Goal: Complete Application Form: Complete application form

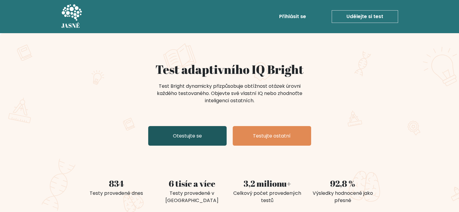
click at [189, 134] on font "Otestujte se" at bounding box center [187, 135] width 29 height 7
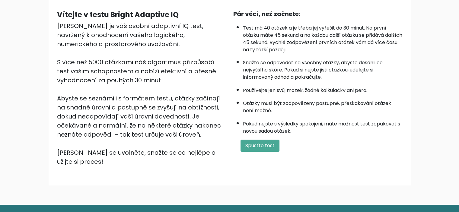
scroll to position [53, 0]
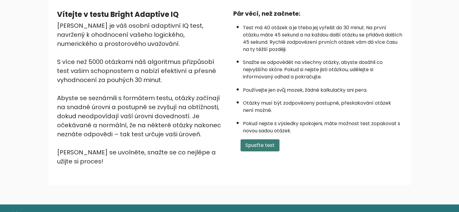
click at [257, 139] on button "Spusťte test" at bounding box center [259, 145] width 39 height 12
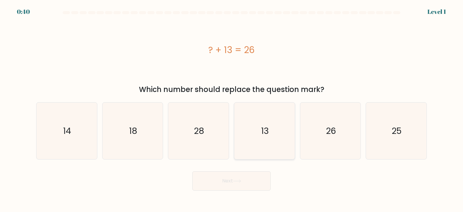
click at [272, 140] on icon "13" at bounding box center [264, 130] width 57 height 57
click at [232, 109] on input "d. 13" at bounding box center [232, 107] width 0 height 3
radio input "true"
click at [247, 177] on button "Next" at bounding box center [231, 180] width 78 height 19
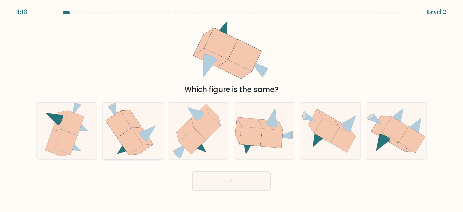
click at [115, 131] on icon at bounding box center [119, 124] width 26 height 27
click at [232, 109] on input "b." at bounding box center [232, 107] width 0 height 3
radio input "true"
click at [232, 183] on button "Next" at bounding box center [231, 180] width 78 height 19
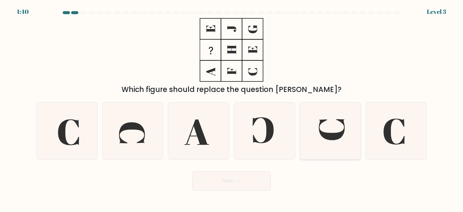
click at [329, 140] on icon at bounding box center [330, 130] width 57 height 57
click at [232, 109] on input "e." at bounding box center [232, 107] width 0 height 3
radio input "true"
click at [222, 185] on button "Next" at bounding box center [231, 180] width 78 height 19
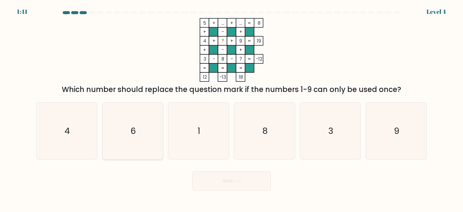
click at [128, 123] on icon "6" at bounding box center [132, 130] width 57 height 57
click at [232, 109] on input "b. 6" at bounding box center [232, 107] width 0 height 3
radio input "true"
click at [263, 180] on button "Next" at bounding box center [231, 180] width 78 height 19
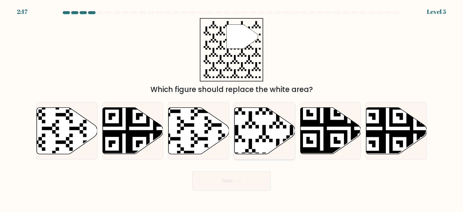
click at [255, 140] on icon at bounding box center [265, 130] width 61 height 46
click at [232, 109] on input "d." at bounding box center [232, 107] width 0 height 3
radio input "true"
click at [235, 187] on button "Next" at bounding box center [231, 180] width 78 height 19
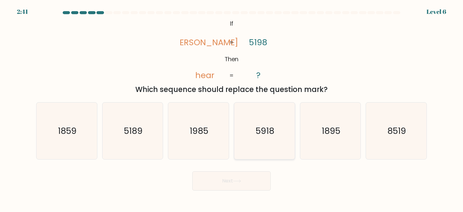
click at [267, 115] on icon "5918" at bounding box center [264, 130] width 57 height 57
click at [232, 109] on input "d. 5918" at bounding box center [232, 107] width 0 height 3
radio input "true"
click at [228, 174] on button "Next" at bounding box center [231, 180] width 78 height 19
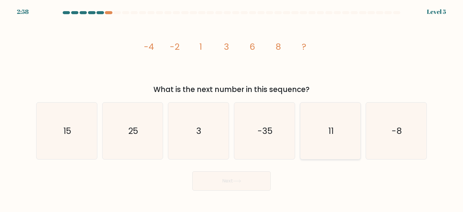
click at [340, 134] on icon "11" at bounding box center [330, 130] width 57 height 57
click at [232, 109] on input "e. 11" at bounding box center [232, 107] width 0 height 3
radio input "true"
click at [255, 180] on button "Next" at bounding box center [231, 180] width 78 height 19
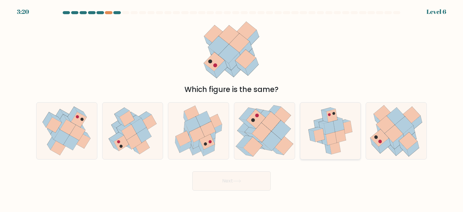
click at [317, 136] on icon at bounding box center [319, 135] width 11 height 13
click at [232, 109] on input "e." at bounding box center [232, 107] width 0 height 3
radio input "true"
click at [261, 177] on button "Next" at bounding box center [231, 180] width 78 height 19
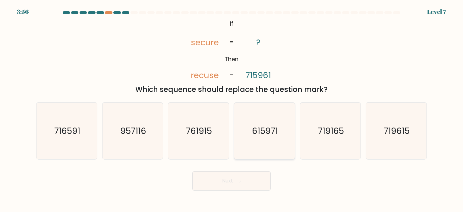
click at [257, 132] on text "615971" at bounding box center [265, 131] width 26 height 12
click at [232, 109] on input "d. 615971" at bounding box center [232, 107] width 0 height 3
radio input "true"
click at [234, 190] on button "Next" at bounding box center [231, 180] width 78 height 19
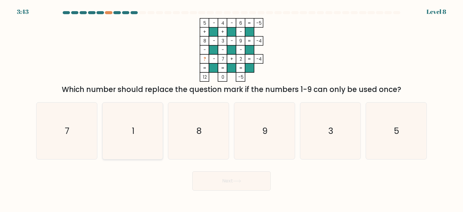
click at [137, 131] on icon "1" at bounding box center [132, 130] width 57 height 57
click at [232, 109] on input "b. 1" at bounding box center [232, 107] width 0 height 3
radio input "true"
click at [227, 187] on button "Next" at bounding box center [231, 180] width 78 height 19
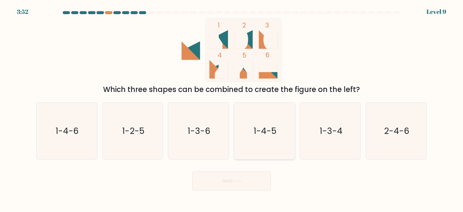
click at [261, 134] on text "1-4-5" at bounding box center [265, 131] width 23 height 12
click at [232, 109] on input "d. 1-4-5" at bounding box center [232, 107] width 0 height 3
radio input "true"
click at [236, 175] on button "Next" at bounding box center [231, 180] width 78 height 19
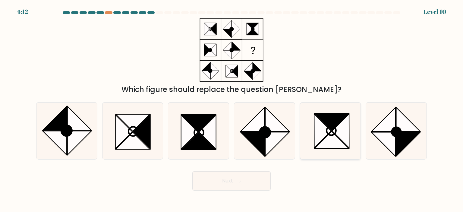
click at [327, 134] on icon at bounding box center [331, 130] width 9 height 9
click at [232, 109] on input "e." at bounding box center [232, 107] width 0 height 3
radio input "true"
click at [240, 182] on icon at bounding box center [237, 180] width 8 height 3
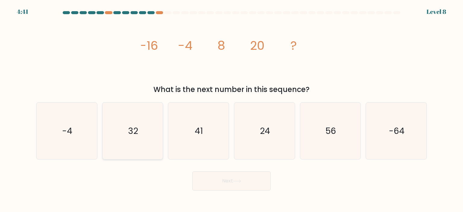
click at [136, 128] on text "32" at bounding box center [133, 131] width 10 height 12
click at [232, 109] on input "b. 32" at bounding box center [232, 107] width 0 height 3
radio input "true"
click at [232, 188] on button "Next" at bounding box center [231, 180] width 78 height 19
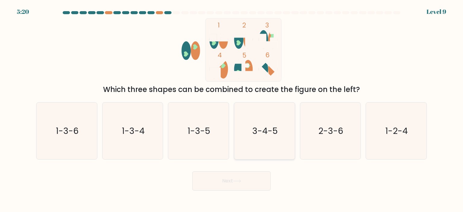
click at [266, 148] on icon "3-4-5" at bounding box center [264, 130] width 57 height 57
click at [232, 109] on input "d. 3-4-5" at bounding box center [232, 107] width 0 height 3
radio input "true"
click at [246, 182] on button "Next" at bounding box center [231, 180] width 78 height 19
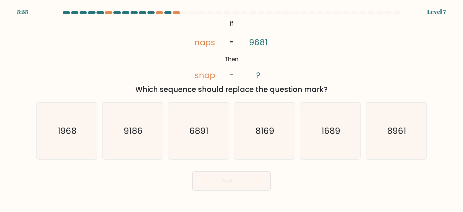
click at [163, 125] on div "b. 9186" at bounding box center [133, 130] width 66 height 57
click at [154, 123] on icon "9186" at bounding box center [132, 130] width 57 height 57
click at [232, 109] on input "b. 9186" at bounding box center [232, 107] width 0 height 3
radio input "true"
click at [241, 184] on button "Next" at bounding box center [231, 180] width 78 height 19
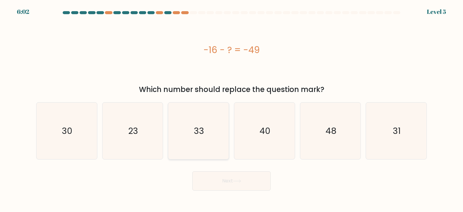
click at [210, 136] on icon "33" at bounding box center [198, 130] width 57 height 57
click at [232, 109] on input "c. 33" at bounding box center [232, 107] width 0 height 3
radio input "true"
click at [212, 190] on button "Next" at bounding box center [231, 180] width 78 height 19
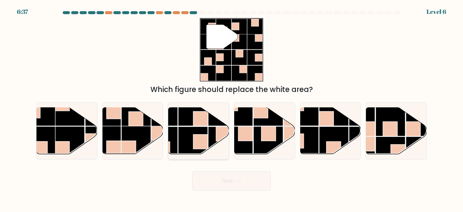
click at [193, 133] on rect at bounding box center [193, 142] width 30 height 30
click at [232, 109] on input "c." at bounding box center [232, 107] width 0 height 3
radio input "true"
click at [145, 131] on rect at bounding box center [136, 141] width 30 height 30
click at [232, 109] on input "b." at bounding box center [232, 107] width 0 height 3
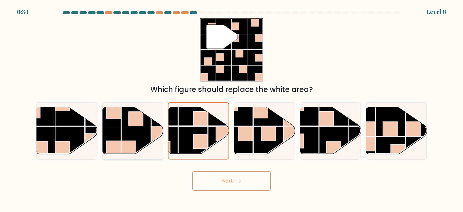
radio input "true"
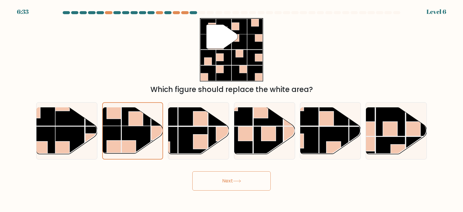
click at [226, 175] on button "Next" at bounding box center [231, 180] width 78 height 19
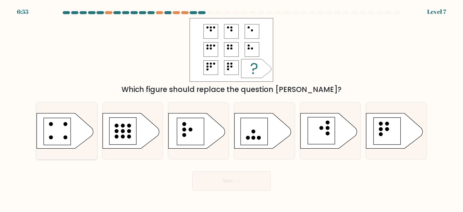
click at [70, 124] on rect at bounding box center [57, 131] width 27 height 27
click at [232, 109] on input "a." at bounding box center [232, 107] width 0 height 3
radio input "true"
click at [217, 181] on button "Next" at bounding box center [231, 180] width 78 height 19
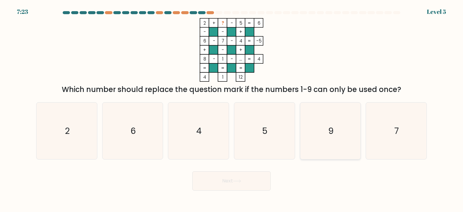
click at [344, 121] on icon "9" at bounding box center [330, 130] width 57 height 57
click at [232, 109] on input "e. 9" at bounding box center [232, 107] width 0 height 3
radio input "true"
click at [212, 180] on button "Next" at bounding box center [231, 180] width 78 height 19
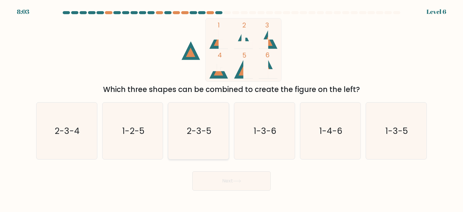
click at [182, 143] on icon "2-3-5" at bounding box center [198, 130] width 57 height 57
click at [232, 109] on input "c. 2-3-5" at bounding box center [232, 107] width 0 height 3
radio input "true"
click at [215, 181] on button "Next" at bounding box center [231, 180] width 78 height 19
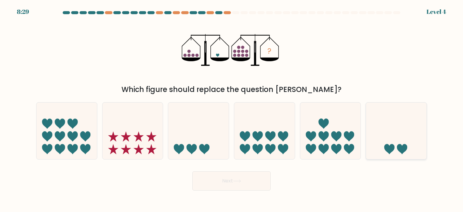
click at [414, 123] on icon at bounding box center [396, 131] width 61 height 50
click at [232, 109] on input "f." at bounding box center [232, 107] width 0 height 3
radio input "true"
click at [239, 184] on button "Next" at bounding box center [231, 180] width 78 height 19
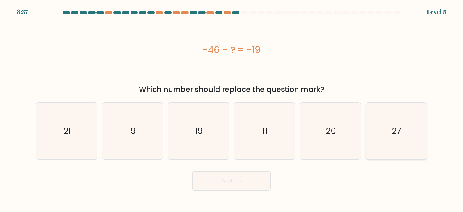
click at [407, 136] on icon "27" at bounding box center [396, 130] width 57 height 57
click at [232, 109] on input "f. 27" at bounding box center [232, 107] width 0 height 3
radio input "true"
click at [218, 175] on button "Next" at bounding box center [231, 180] width 78 height 19
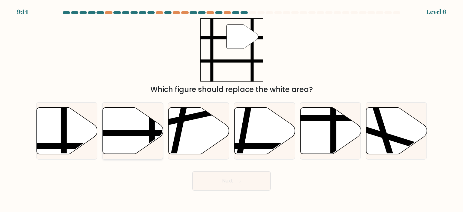
click at [138, 128] on icon at bounding box center [132, 130] width 61 height 46
click at [232, 109] on input "b." at bounding box center [232, 107] width 0 height 3
radio input "true"
click at [241, 193] on body "9:11 Level 6" at bounding box center [231, 106] width 463 height 212
click at [226, 170] on div "Next" at bounding box center [232, 179] width 398 height 24
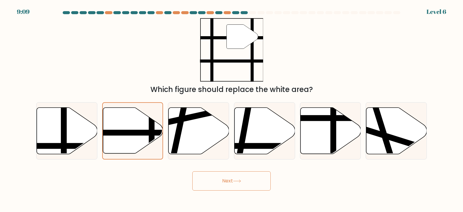
click at [225, 172] on button "Next" at bounding box center [231, 180] width 78 height 19
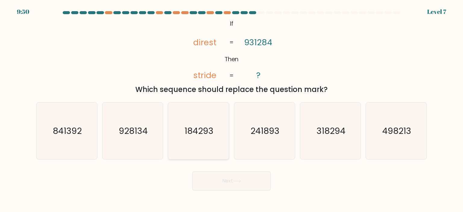
click at [200, 147] on icon "184293" at bounding box center [198, 130] width 57 height 57
click at [232, 109] on input "c. 184293" at bounding box center [232, 107] width 0 height 3
radio input "true"
click at [211, 175] on button "Next" at bounding box center [231, 180] width 78 height 19
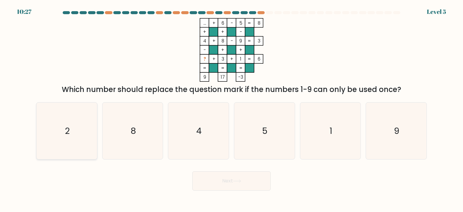
click at [65, 133] on text "2" at bounding box center [67, 131] width 5 height 12
click at [232, 109] on input "a. 2" at bounding box center [232, 107] width 0 height 3
radio input "true"
click at [232, 185] on button "Next" at bounding box center [231, 180] width 78 height 19
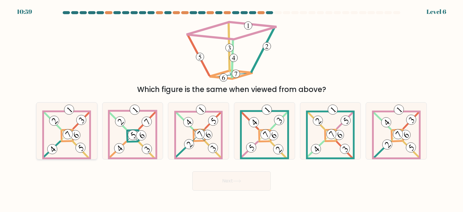
click at [64, 116] on icon at bounding box center [66, 130] width 49 height 57
click at [232, 109] on input "a." at bounding box center [232, 107] width 0 height 3
radio input "true"
click at [229, 175] on button "Next" at bounding box center [231, 180] width 78 height 19
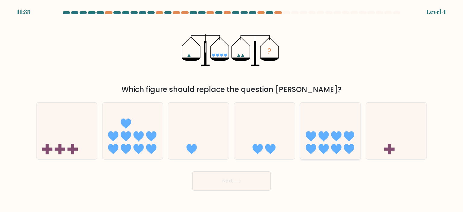
click at [310, 141] on icon at bounding box center [330, 131] width 61 height 50
click at [232, 109] on input "e." at bounding box center [232, 107] width 0 height 3
radio input "true"
click at [255, 176] on button "Next" at bounding box center [231, 180] width 78 height 19
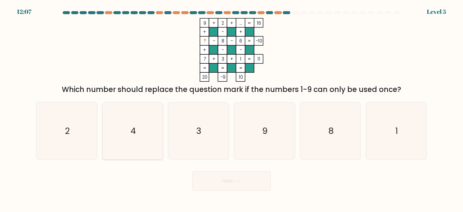
click at [146, 129] on icon "4" at bounding box center [132, 130] width 57 height 57
click at [232, 109] on input "b. 4" at bounding box center [232, 107] width 0 height 3
radio input "true"
click at [233, 182] on button "Next" at bounding box center [231, 180] width 78 height 19
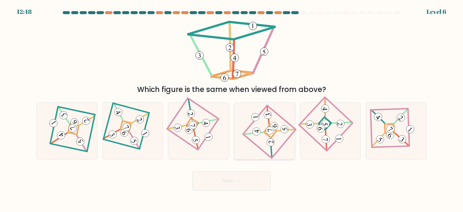
click at [267, 139] on icon at bounding box center [264, 131] width 39 height 46
click at [232, 109] on input "d." at bounding box center [232, 107] width 0 height 3
radio input "true"
click at [245, 187] on button "Next" at bounding box center [231, 180] width 78 height 19
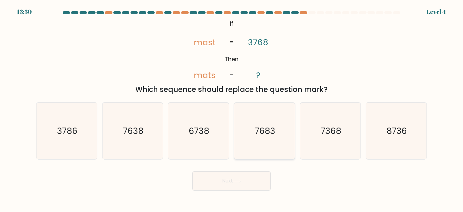
click at [251, 124] on icon "7683" at bounding box center [264, 130] width 57 height 57
click at [232, 109] on input "d. 7683" at bounding box center [232, 107] width 0 height 3
radio input "true"
click at [196, 133] on text "6738" at bounding box center [199, 131] width 20 height 12
click at [232, 109] on input "c. 6738" at bounding box center [232, 107] width 0 height 3
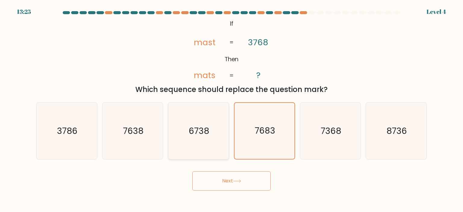
radio input "true"
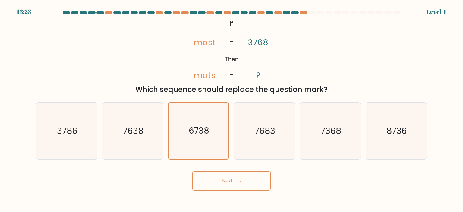
click at [218, 190] on button "Next" at bounding box center [231, 180] width 78 height 19
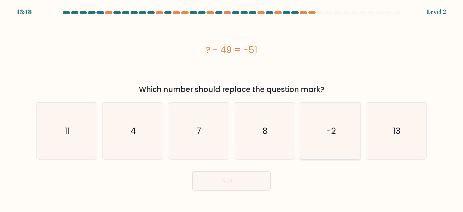
click at [329, 129] on text "-2" at bounding box center [331, 131] width 10 height 12
click at [232, 109] on input "e. -2" at bounding box center [232, 107] width 0 height 3
radio input "true"
click at [234, 179] on button "Next" at bounding box center [231, 180] width 78 height 19
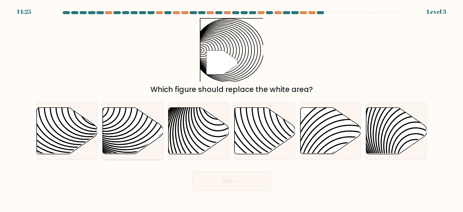
click at [145, 136] on icon at bounding box center [152, 107] width 122 height 122
click at [232, 109] on input "b." at bounding box center [232, 107] width 0 height 3
radio input "true"
click at [235, 178] on button "Next" at bounding box center [231, 180] width 78 height 19
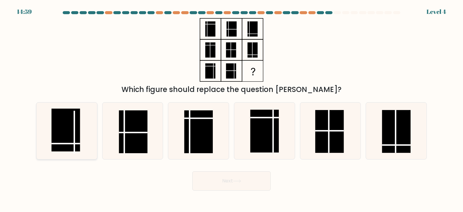
click at [69, 128] on rect at bounding box center [66, 130] width 29 height 43
click at [232, 109] on input "a." at bounding box center [232, 107] width 0 height 3
radio input "true"
click at [207, 181] on button "Next" at bounding box center [231, 180] width 78 height 19
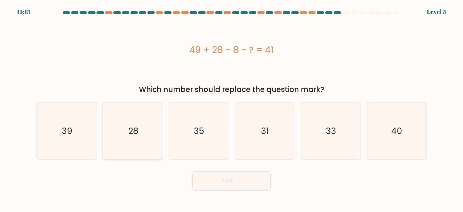
click at [126, 128] on icon "28" at bounding box center [132, 130] width 57 height 57
click at [232, 109] on input "b. 28" at bounding box center [232, 107] width 0 height 3
radio input "true"
click at [231, 177] on button "Next" at bounding box center [231, 180] width 78 height 19
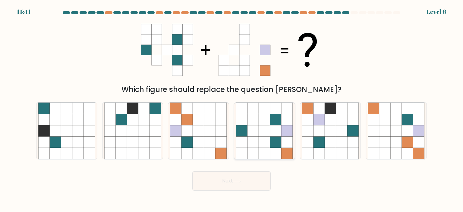
click at [278, 121] on icon at bounding box center [275, 119] width 11 height 11
click at [232, 109] on input "d." at bounding box center [232, 107] width 0 height 3
radio input "true"
click at [258, 172] on button "Next" at bounding box center [231, 180] width 78 height 19
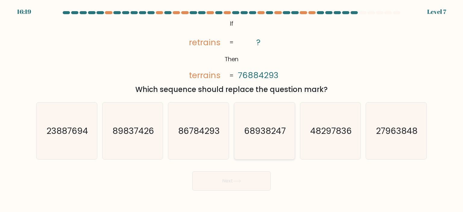
click at [257, 143] on icon "68938247" at bounding box center [264, 130] width 57 height 57
click at [232, 109] on input "d. 68938247" at bounding box center [232, 107] width 0 height 3
radio input "true"
click at [221, 190] on button "Next" at bounding box center [231, 180] width 78 height 19
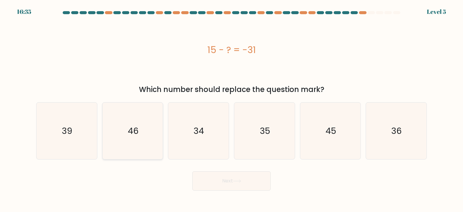
click at [129, 130] on text "46" at bounding box center [133, 131] width 11 height 12
click at [232, 109] on input "b. 46" at bounding box center [232, 107] width 0 height 3
radio input "true"
click at [208, 186] on button "Next" at bounding box center [231, 180] width 78 height 19
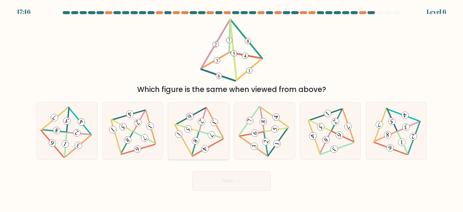
click at [207, 126] on icon at bounding box center [198, 131] width 47 height 46
click at [232, 109] on input "c." at bounding box center [232, 107] width 0 height 3
radio input "true"
click at [214, 180] on button "Next" at bounding box center [231, 180] width 78 height 19
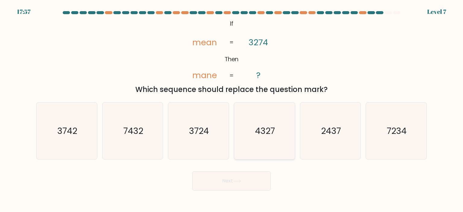
click at [279, 118] on icon "4327" at bounding box center [264, 130] width 57 height 57
click at [232, 109] on input "d. 4327" at bounding box center [232, 107] width 0 height 3
radio input "true"
click at [241, 184] on button "Next" at bounding box center [231, 180] width 78 height 19
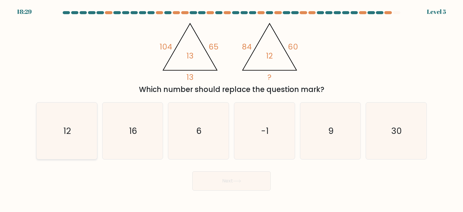
click at [52, 124] on icon "12" at bounding box center [66, 130] width 57 height 57
click at [232, 109] on input "a. 12" at bounding box center [232, 107] width 0 height 3
radio input "true"
click at [251, 160] on form at bounding box center [231, 100] width 463 height 179
click at [247, 178] on button "Next" at bounding box center [231, 180] width 78 height 19
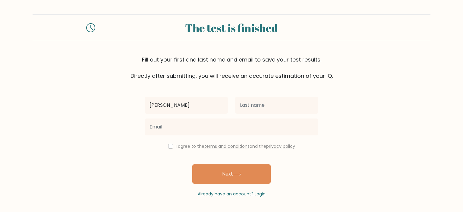
type input "Nikola"
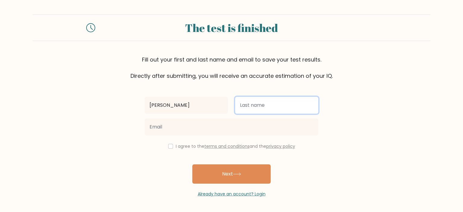
click at [272, 108] on input "text" at bounding box center [276, 105] width 83 height 17
type input "[PERSON_NAME]"
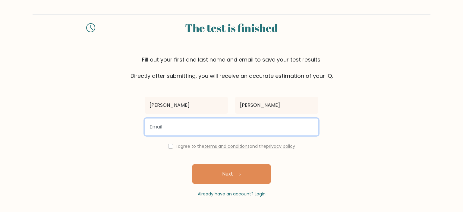
click at [197, 124] on input "email" at bounding box center [232, 126] width 174 height 17
type input "nika1212@sznam.cz"
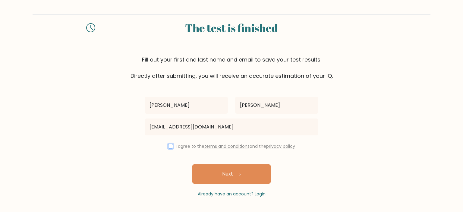
click at [168, 144] on input "checkbox" at bounding box center [170, 146] width 5 height 5
checkbox input "true"
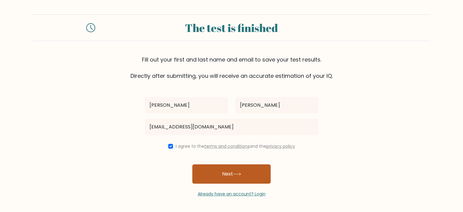
click at [232, 177] on button "Next" at bounding box center [231, 173] width 78 height 19
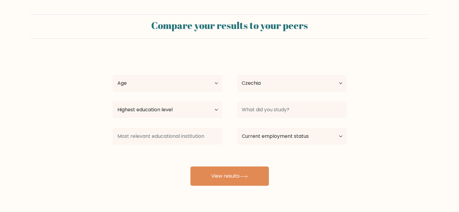
select select "CZ"
click at [215, 82] on select "Age Under 18 years old 18-24 years old 25-34 years old 35-44 years old 45-54 ye…" at bounding box center [167, 83] width 110 height 17
select select "25_34"
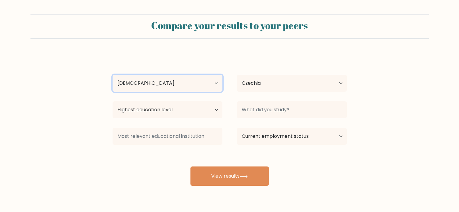
click at [112, 75] on select "Age Under 18 years old 18-24 years old 25-34 years old 35-44 years old 45-54 ye…" at bounding box center [167, 83] width 110 height 17
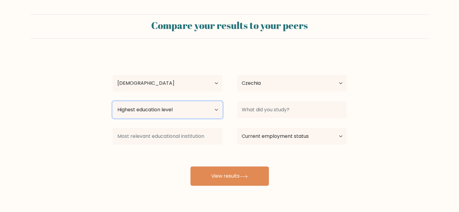
click at [186, 116] on select "Highest education level No schooling Primary Lower Secondary Upper Secondary Oc…" at bounding box center [167, 109] width 110 height 17
click at [337, 158] on div "Nikola Šindelková Age Under 18 years old 18-24 years old 25-34 years old 35-44 …" at bounding box center [229, 119] width 241 height 133
click at [215, 111] on select "Highest education level No schooling Primary Lower Secondary Upper Secondary Oc…" at bounding box center [167, 109] width 110 height 17
select select "upper_secondary"
click at [112, 101] on select "Highest education level No schooling Primary Lower Secondary Upper Secondary Oc…" at bounding box center [167, 109] width 110 height 17
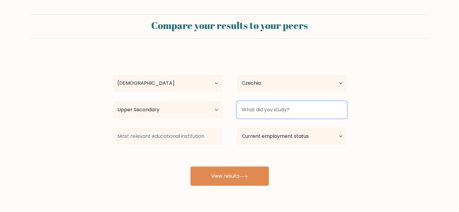
click at [253, 111] on input at bounding box center [292, 109] width 110 height 17
type input "veterinární technik"
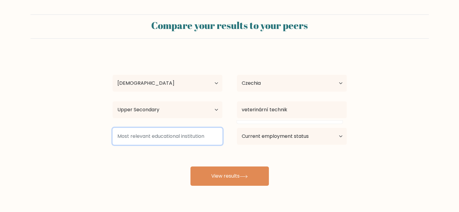
click at [183, 134] on input at bounding box center [167, 136] width 110 height 17
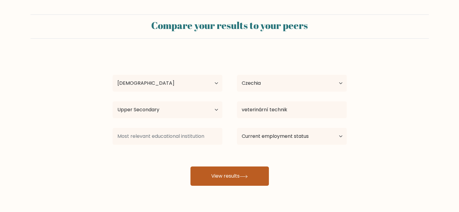
click at [216, 176] on button "View results" at bounding box center [229, 175] width 78 height 19
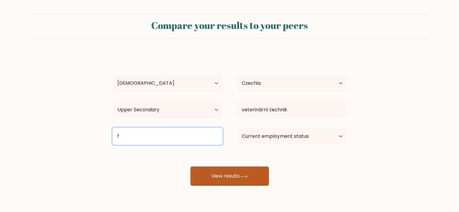
type input "f"
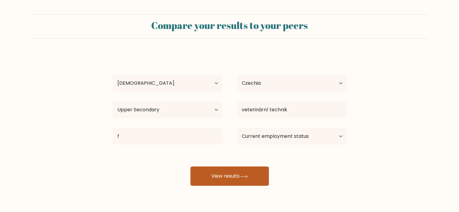
click at [221, 176] on button "View results" at bounding box center [229, 175] width 78 height 19
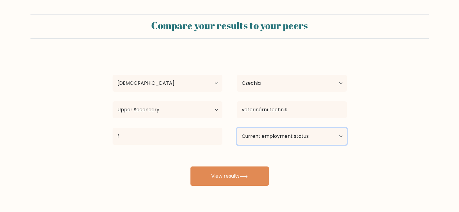
click at [259, 138] on select "Current employment status Employed Student Retired Other / prefer not to answer" at bounding box center [292, 136] width 110 height 17
select select "employed"
click at [237, 128] on select "Current employment status Employed Student Retired Other / prefer not to answer" at bounding box center [292, 136] width 110 height 17
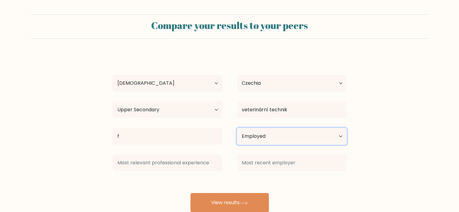
scroll to position [17, 0]
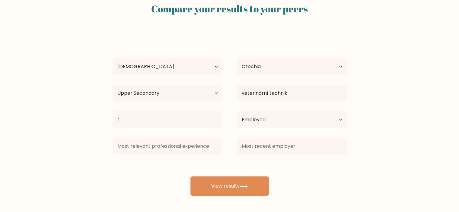
click at [171, 162] on div "Nikola Šindelková Age Under 18 years old 18-24 years old 25-34 years old 35-44 …" at bounding box center [229, 115] width 241 height 159
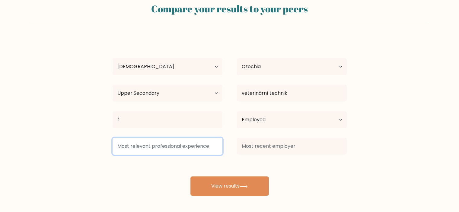
click at [169, 153] on input at bounding box center [167, 146] width 110 height 17
type input "f"
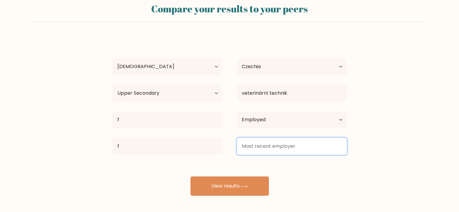
click at [260, 144] on input at bounding box center [292, 146] width 110 height 17
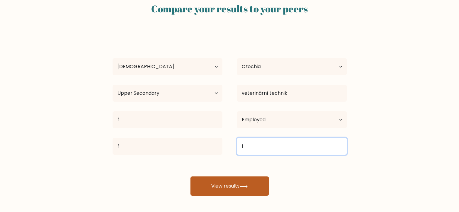
type input "f"
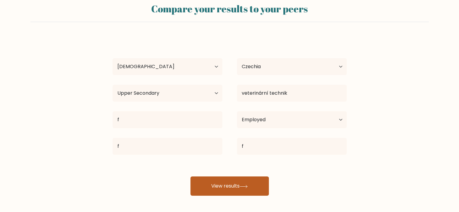
click at [228, 181] on button "View results" at bounding box center [229, 185] width 78 height 19
